Goal: Transaction & Acquisition: Purchase product/service

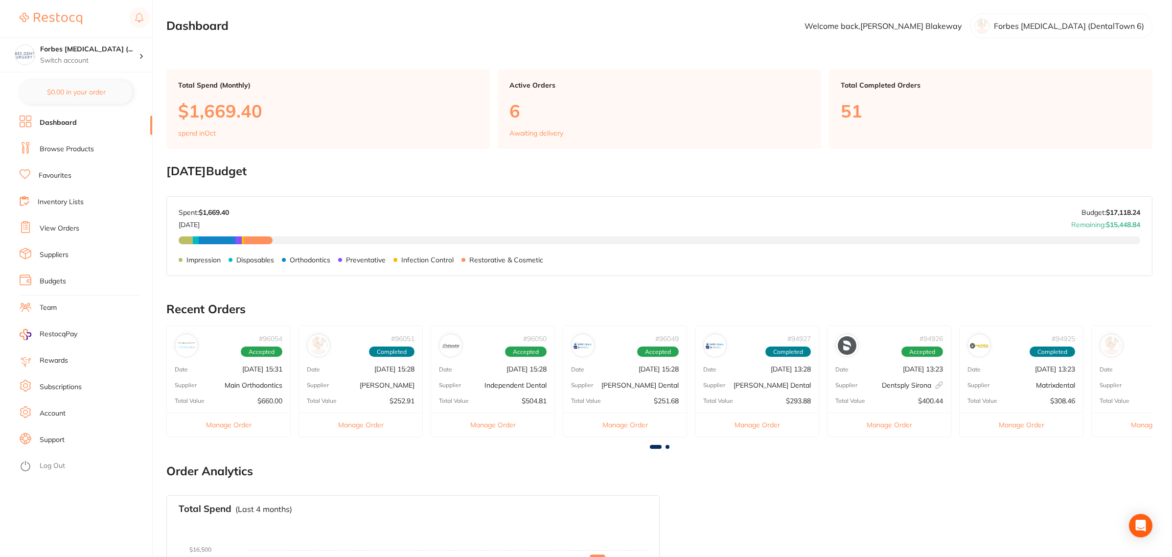
click at [55, 145] on link "Browse Products" at bounding box center [67, 149] width 54 height 10
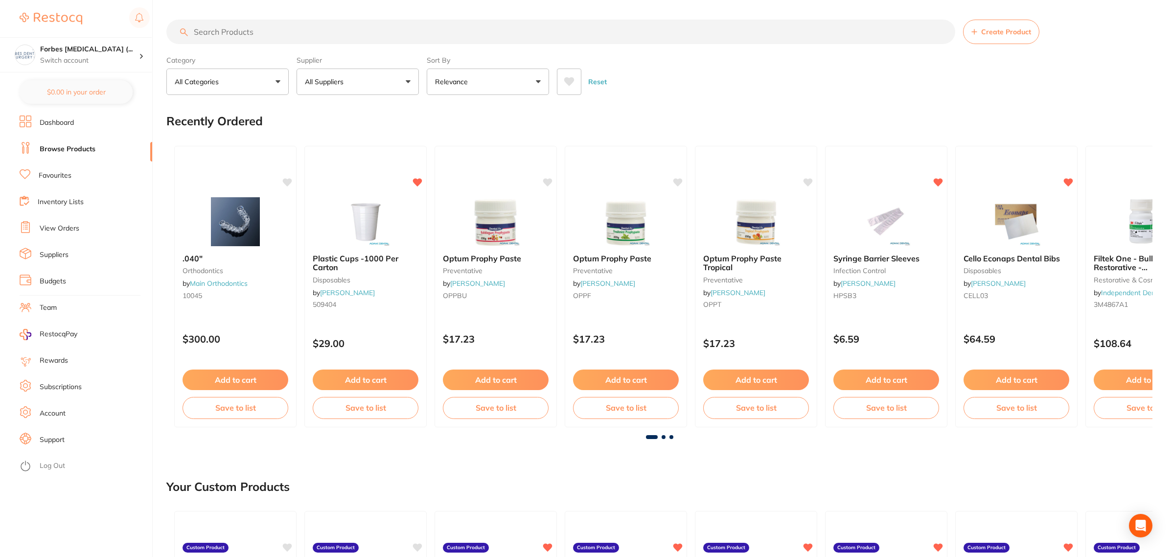
click at [258, 37] on input "search" at bounding box center [560, 32] width 789 height 24
paste input "Horico Stainless Steel Ribbon Saw - Single Side - 414 - 4mm, 12-Pack"
type input "Horico Stainless Steel Ribbon Saw - Single Side - 414 - 4mm, 12-Pack"
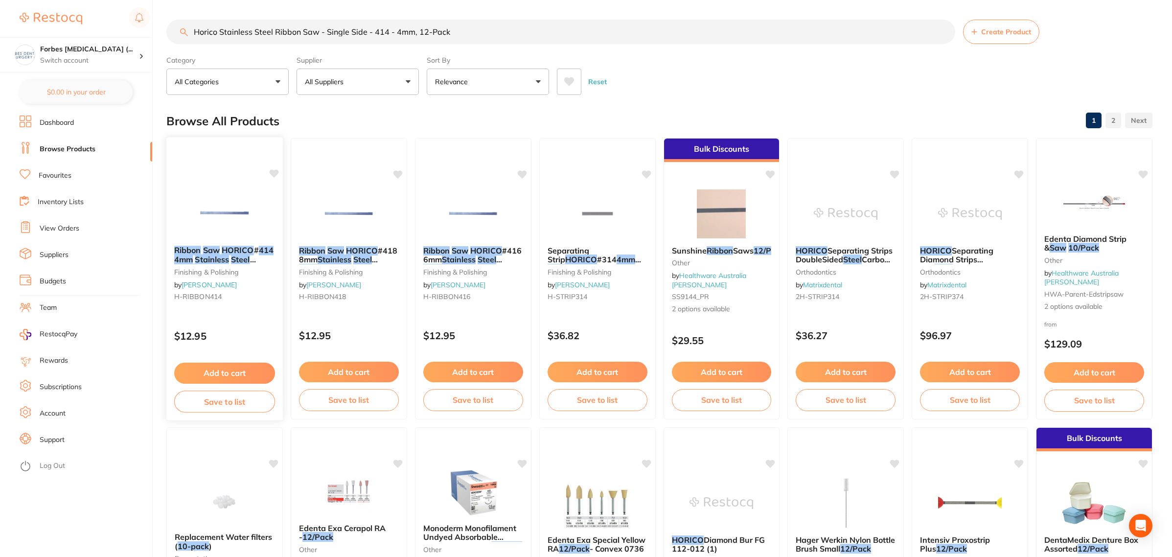
click at [222, 212] on img at bounding box center [224, 212] width 64 height 49
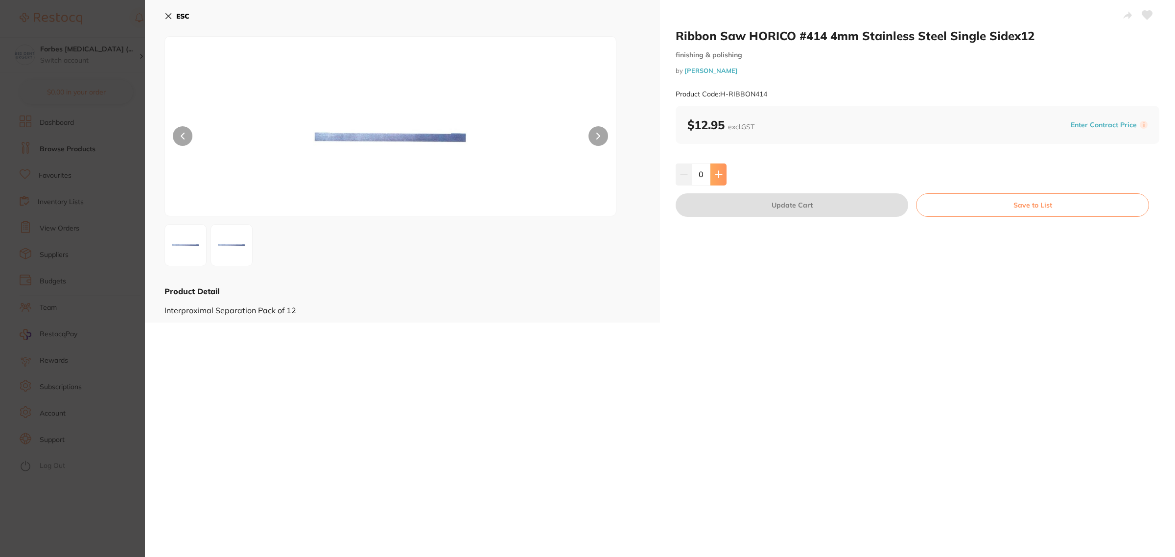
click at [721, 174] on icon at bounding box center [718, 174] width 6 height 6
type input "1"
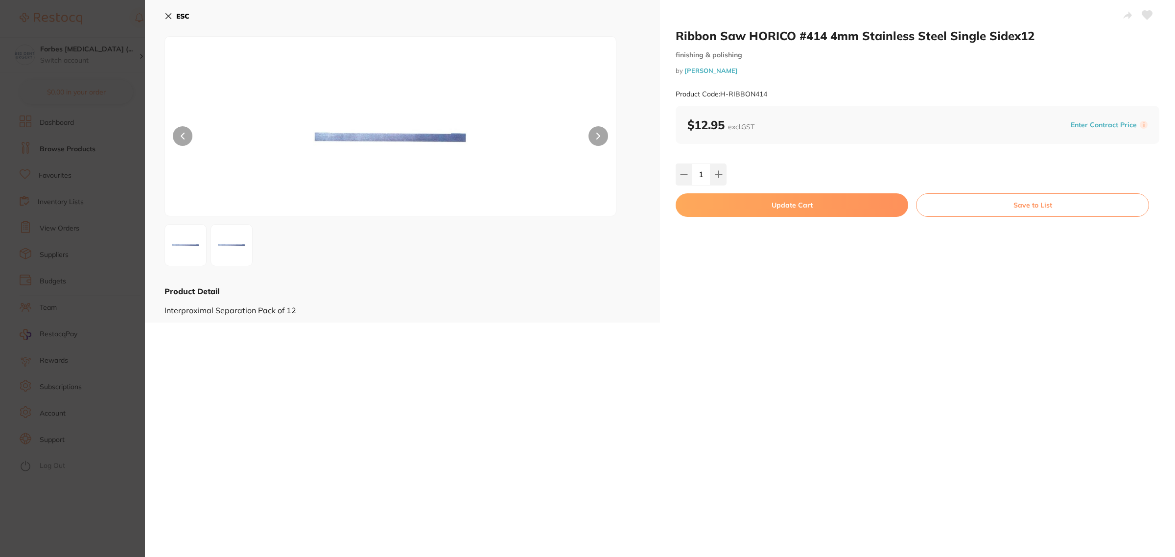
click at [757, 204] on button "Update Cart" at bounding box center [792, 204] width 233 height 23
checkbox input "false"
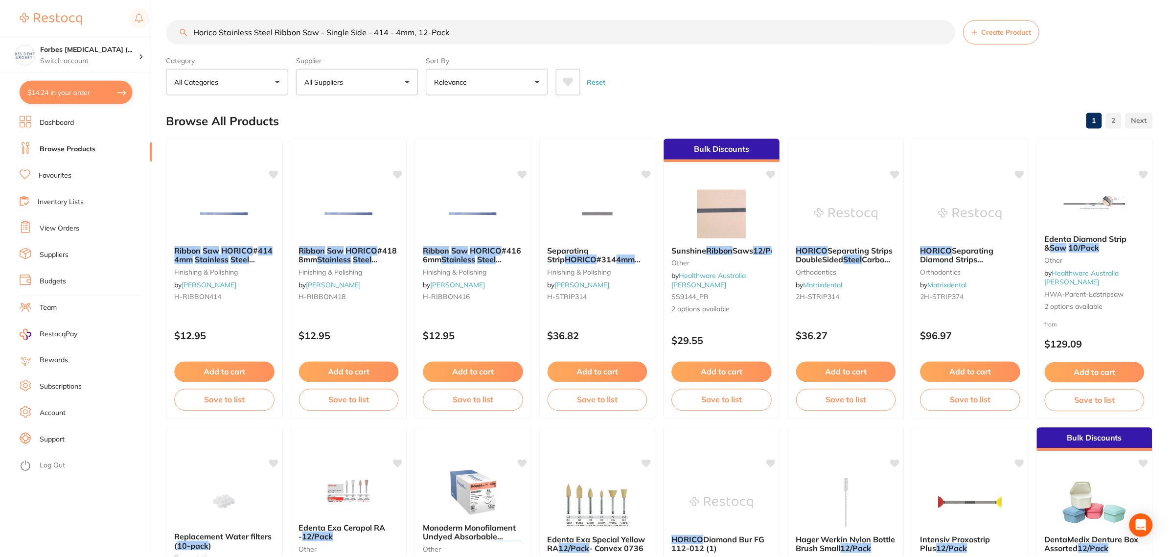
scroll to position [61, 0]
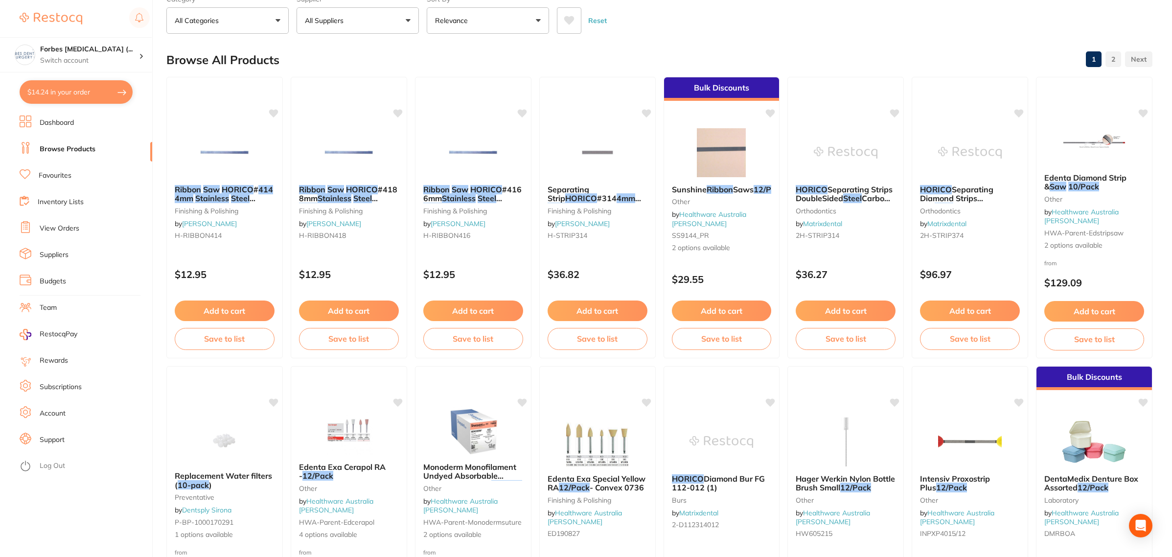
drag, startPoint x: 348, startPoint y: 188, endPoint x: 394, endPoint y: 290, distance: 111.5
click at [348, 188] on em "HORICO" at bounding box center [362, 190] width 32 height 10
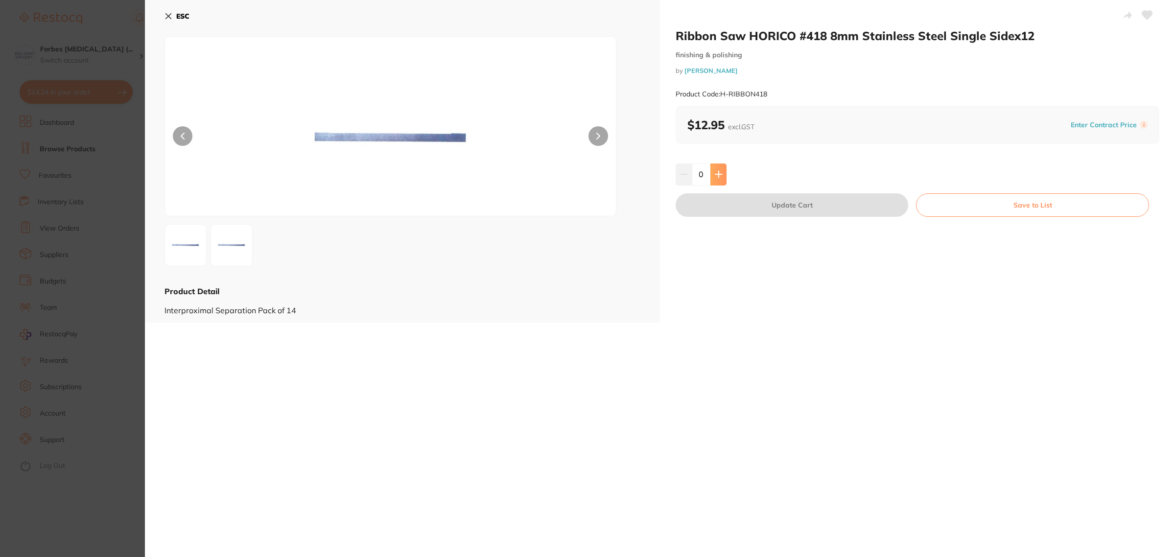
click at [720, 179] on button at bounding box center [718, 175] width 16 height 22
type input "1"
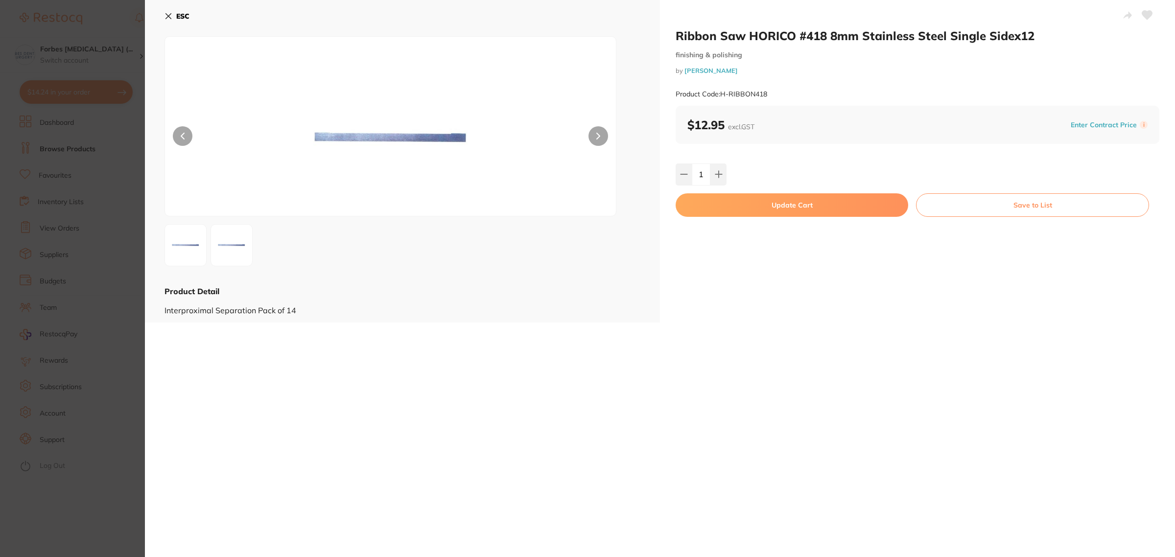
click at [797, 201] on button "Update Cart" at bounding box center [792, 204] width 233 height 23
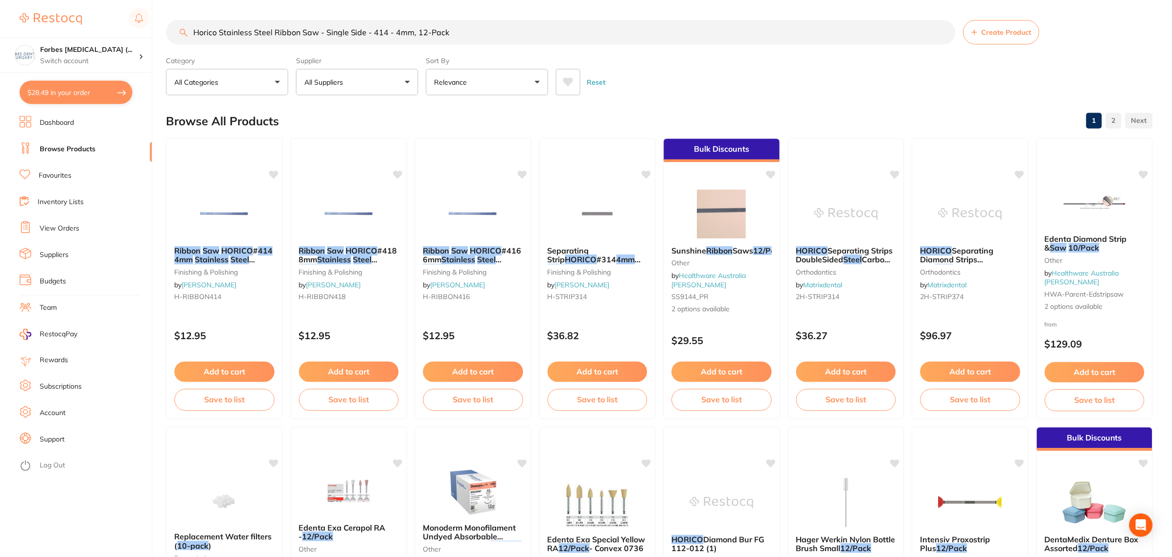
scroll to position [61, 0]
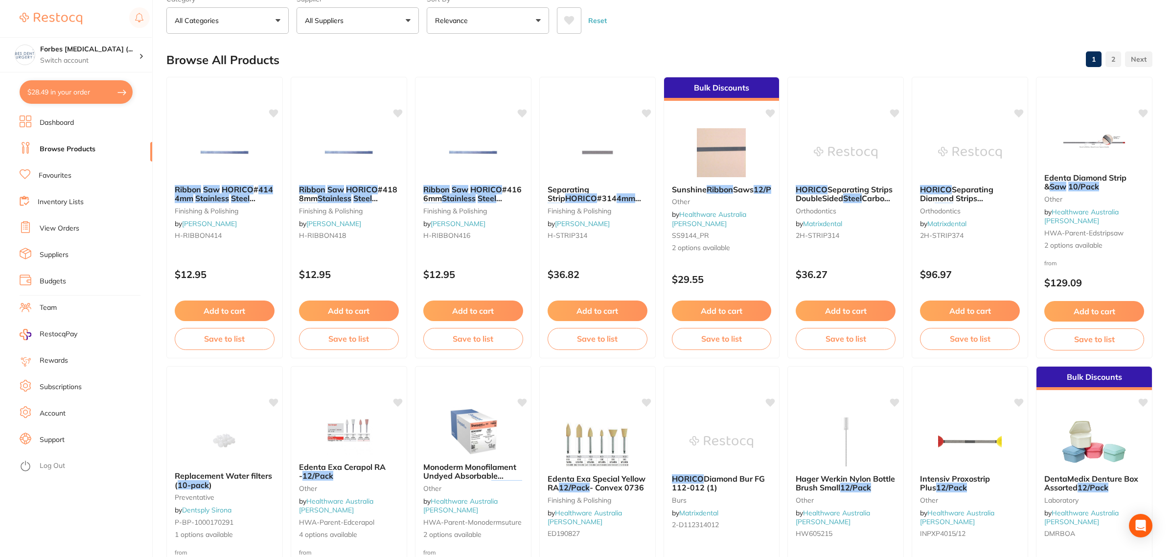
click at [67, 91] on button "$28.49 in your order" at bounding box center [76, 91] width 113 height 23
checkbox input "true"
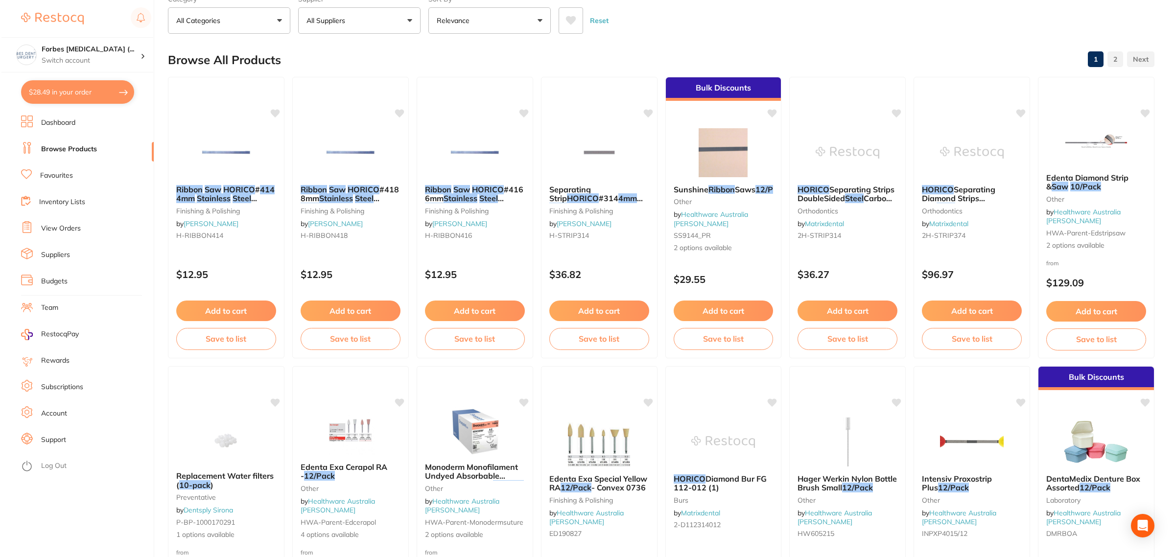
scroll to position [0, 0]
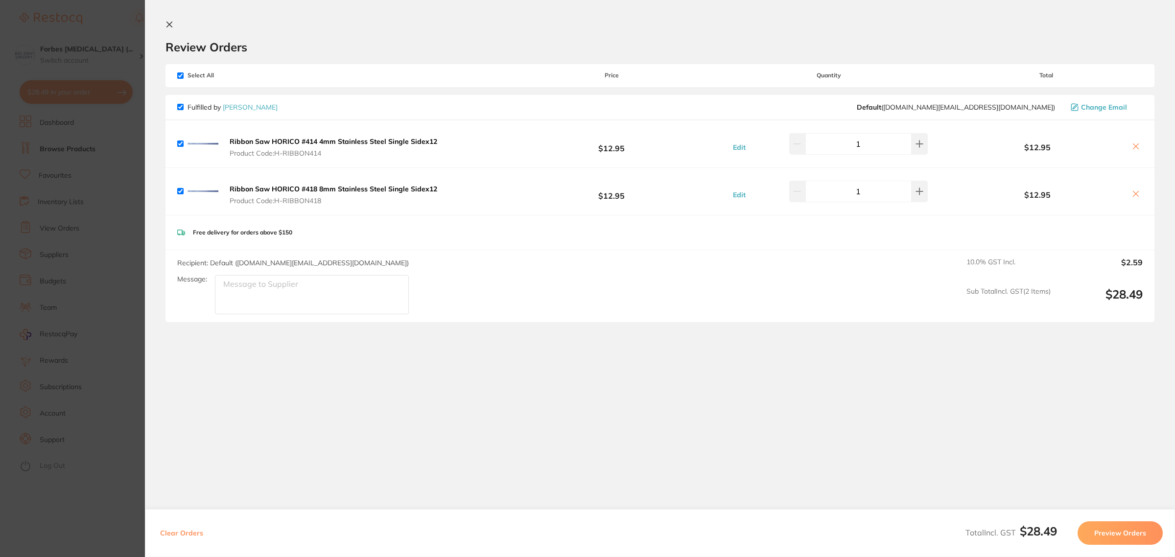
click at [90, 170] on section "Update RRP Set your pre negotiated price for this item. Item Agreed RRP (excl. …" at bounding box center [587, 278] width 1175 height 557
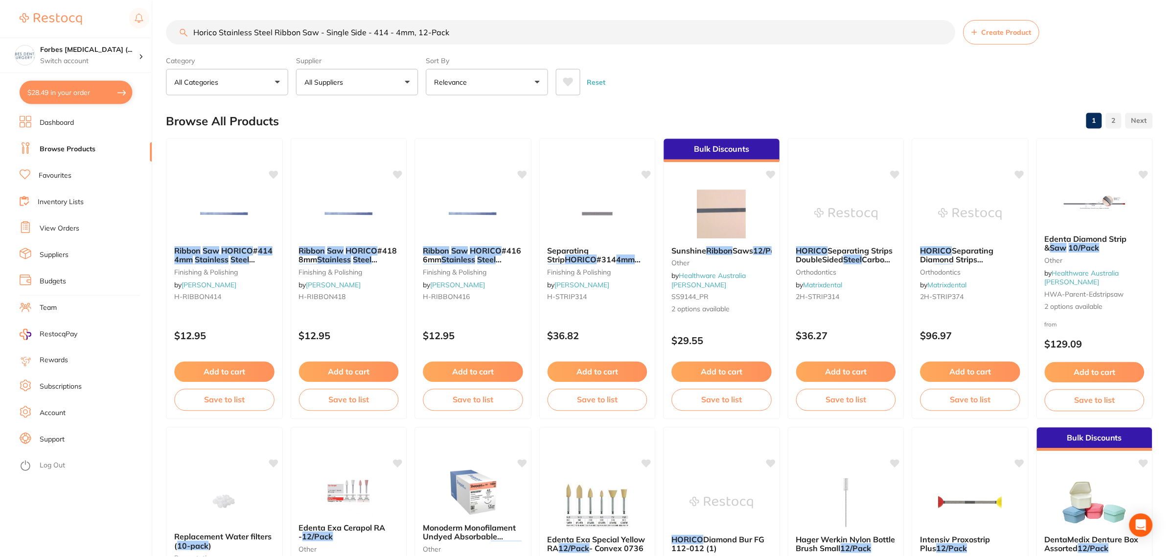
scroll to position [61, 0]
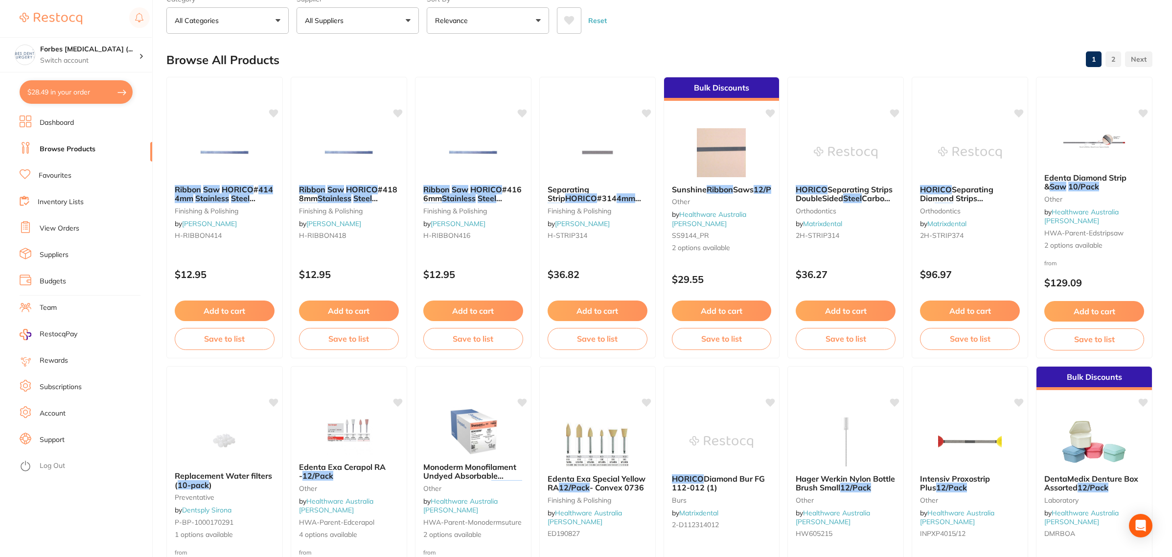
click at [55, 93] on button "$28.49 in your order" at bounding box center [76, 91] width 113 height 23
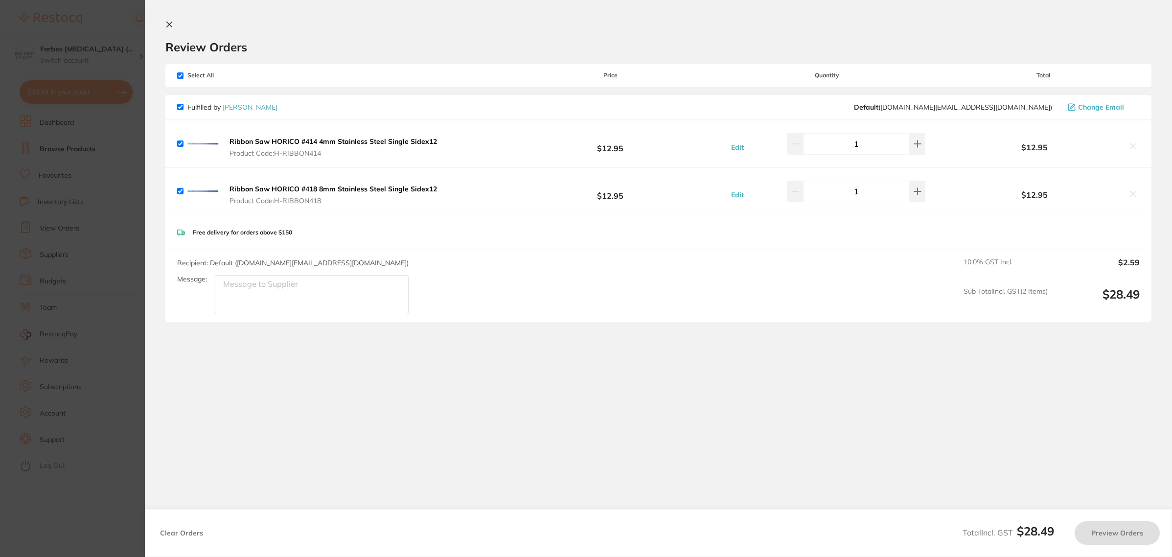
scroll to position [0, 0]
click at [911, 142] on button at bounding box center [919, 144] width 16 height 22
type input "2"
click at [918, 197] on button at bounding box center [919, 192] width 16 height 22
click at [801, 193] on icon at bounding box center [797, 191] width 8 height 8
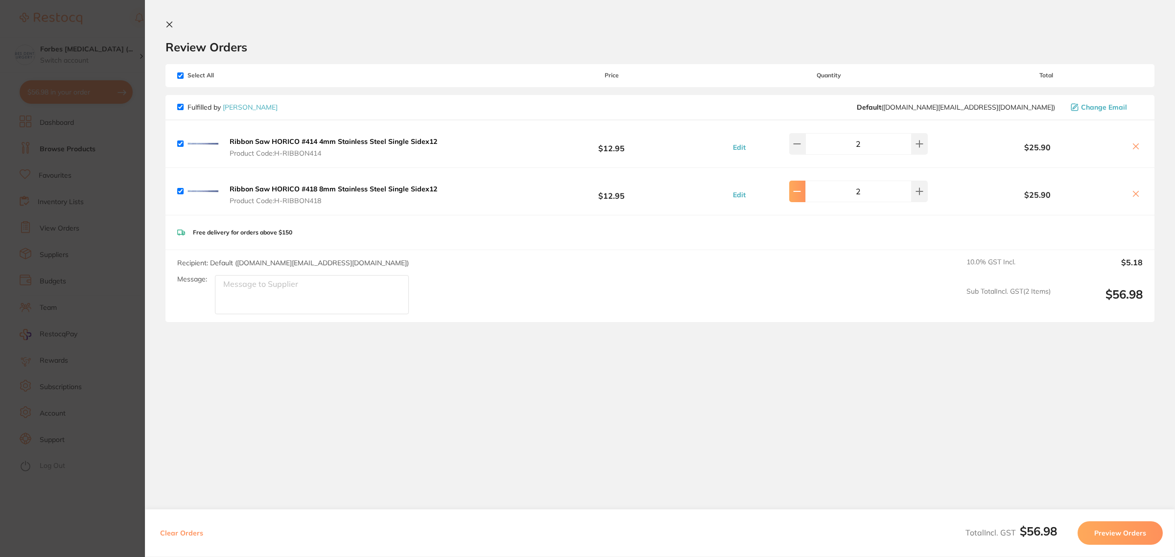
type input "1"
click at [798, 143] on button at bounding box center [797, 144] width 16 height 22
type input "1"
click at [1102, 535] on button "Preview Orders" at bounding box center [1119, 532] width 85 height 23
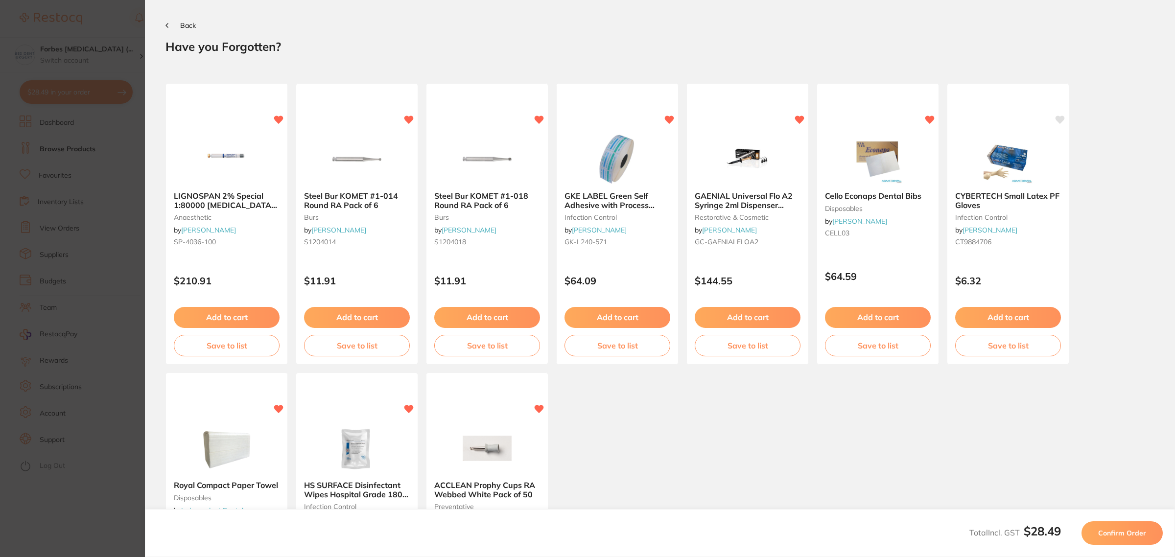
click at [1117, 534] on span "Confirm Order" at bounding box center [1122, 533] width 48 height 9
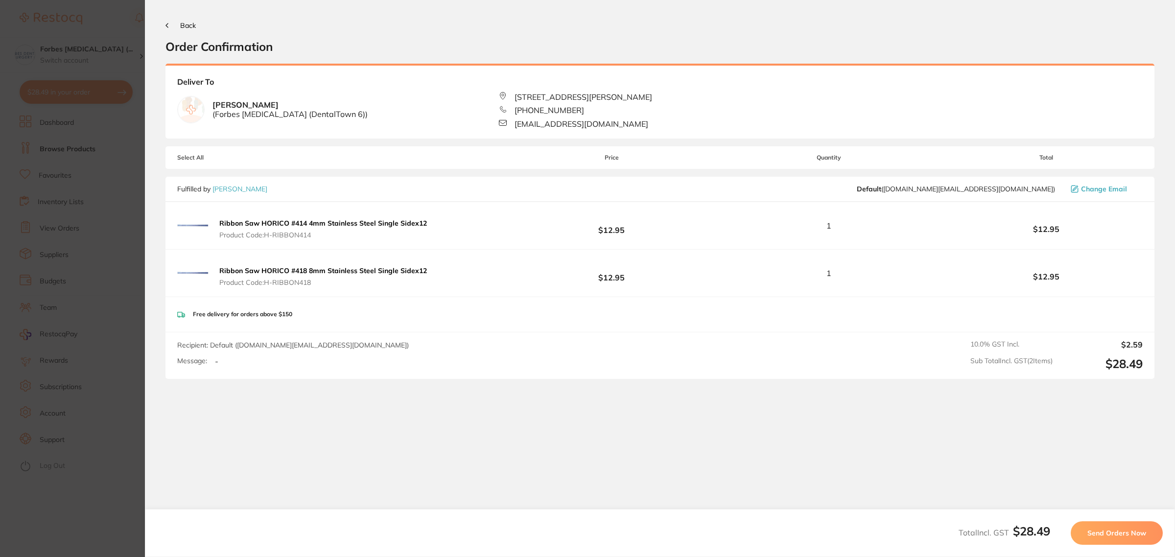
click at [1111, 541] on button "Send Orders Now" at bounding box center [1117, 532] width 92 height 23
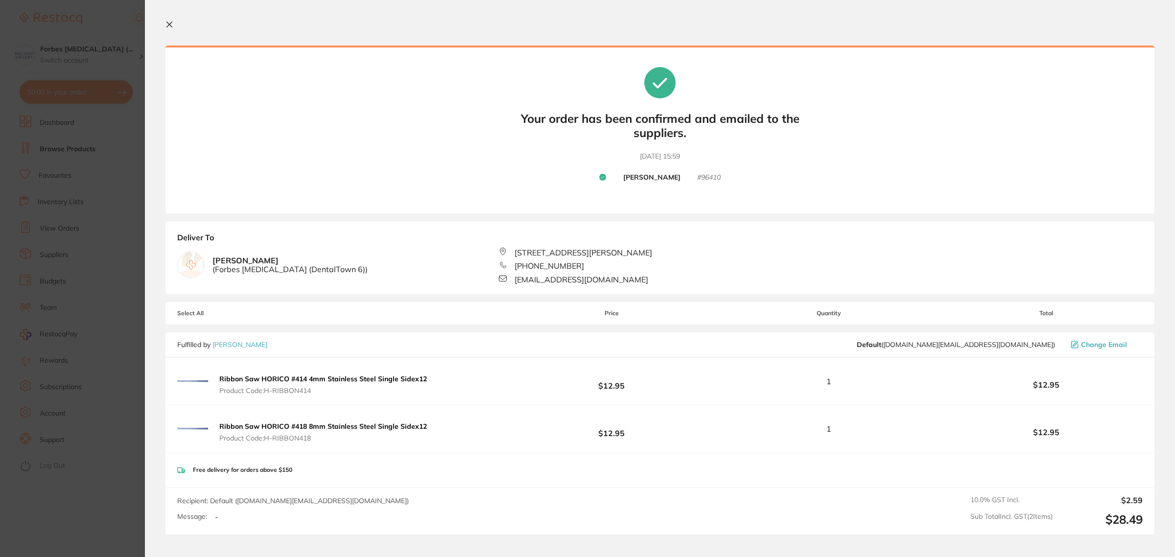
click at [84, 229] on section "Update RRP Set your pre negotiated price for this item. Item Agreed RRP (excl. …" at bounding box center [587, 278] width 1175 height 557
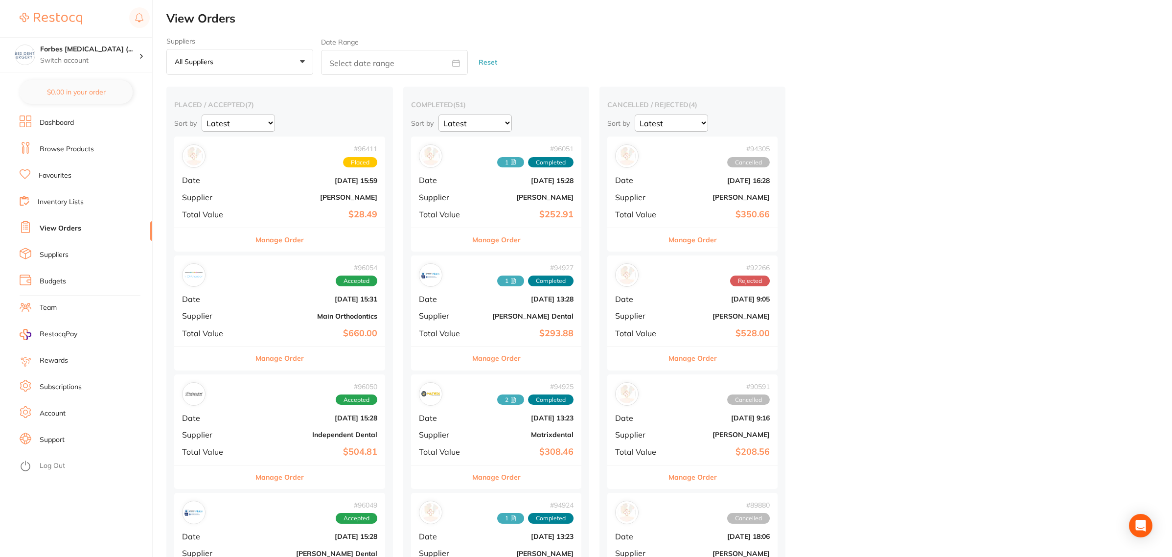
click at [275, 189] on div "# 96411 Placed Date Oct 10 2025, 15:59 Supplier Henry Schein Halas Total Value …" at bounding box center [279, 182] width 211 height 91
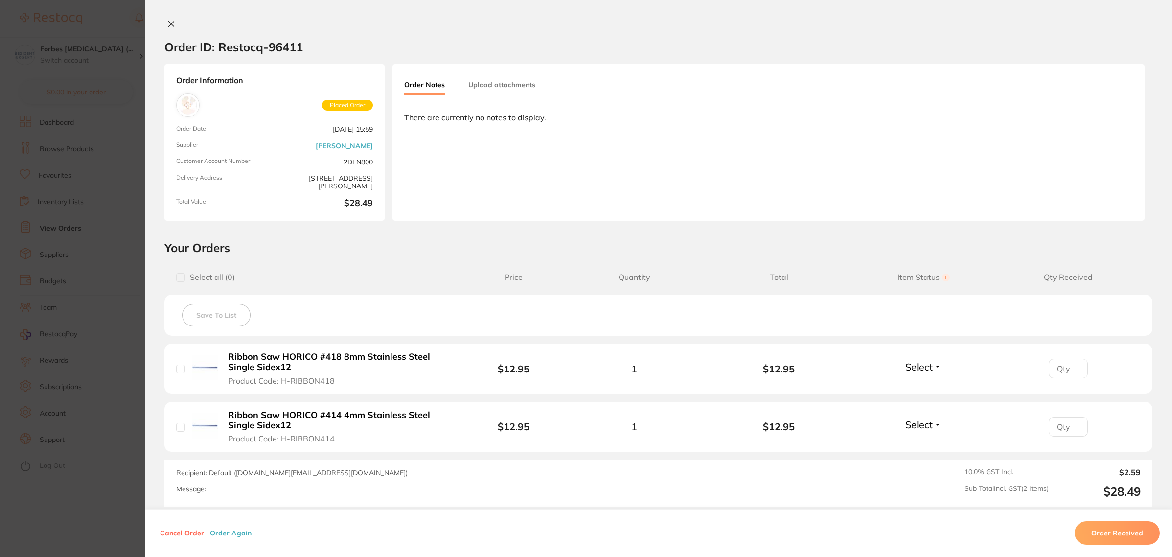
click at [94, 74] on section "Order ID: Restocq- 96411 Order Information Placed Order Order Date [DATE] 15:59…" at bounding box center [586, 278] width 1172 height 557
